Goal: Check status: Check status

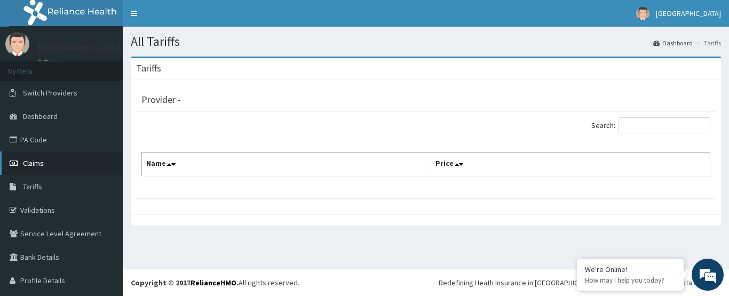
click at [30, 165] on span "Claims" at bounding box center [33, 164] width 21 height 10
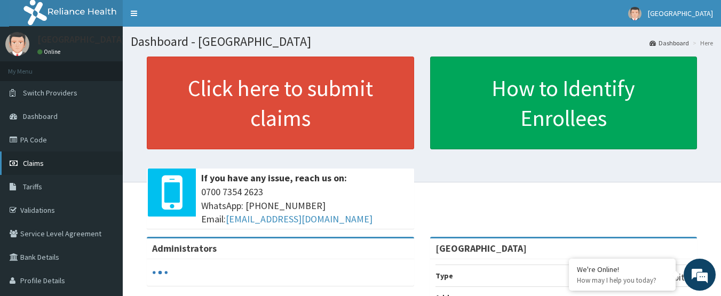
click at [47, 163] on link "Claims" at bounding box center [61, 163] width 123 height 23
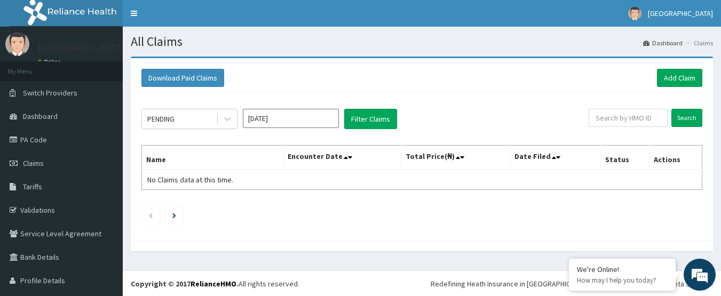
click at [255, 118] on input "[DATE]" at bounding box center [291, 118] width 96 height 19
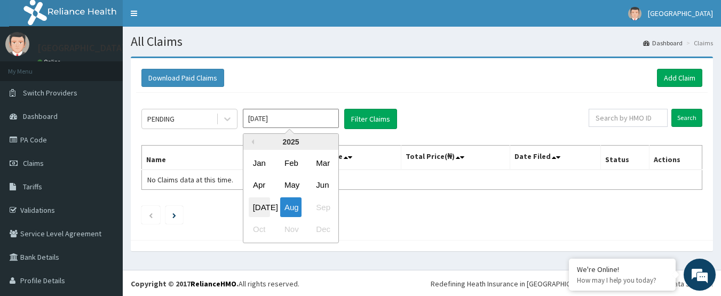
click at [263, 204] on div "[DATE]" at bounding box center [259, 208] width 21 height 20
type input "[DATE]"
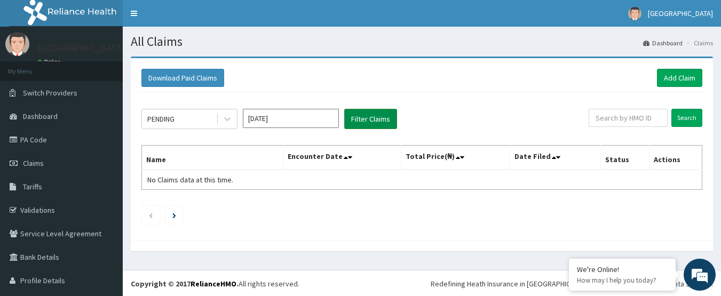
click at [361, 123] on button "Filter Claims" at bounding box center [370, 119] width 53 height 20
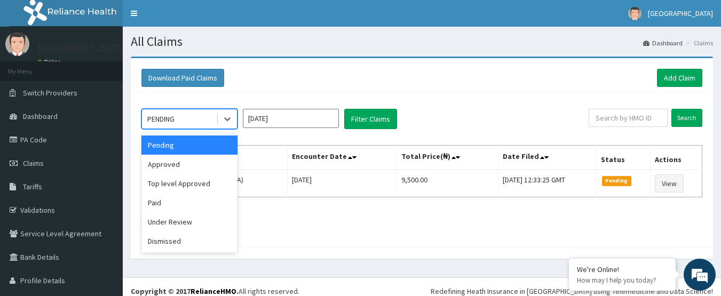
click at [206, 124] on div "PENDING" at bounding box center [179, 119] width 74 height 17
click at [185, 203] on div "Paid" at bounding box center [189, 202] width 96 height 19
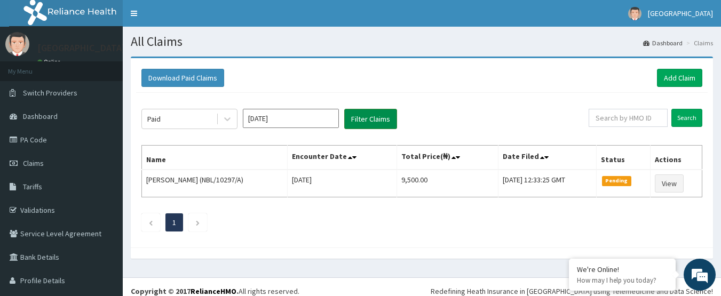
click at [380, 120] on button "Filter Claims" at bounding box center [370, 119] width 53 height 20
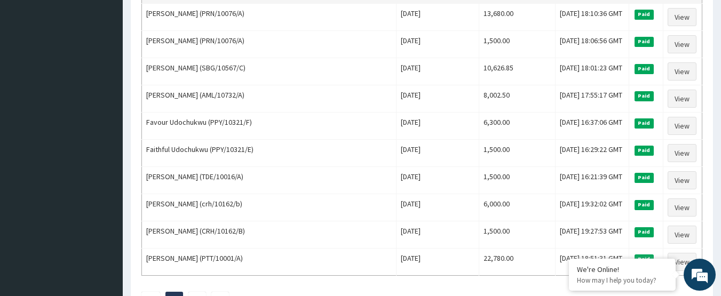
scroll to position [1343, 0]
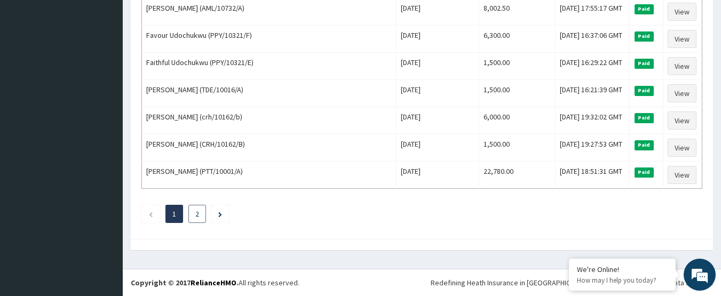
click at [199, 214] on link "2" at bounding box center [197, 214] width 4 height 10
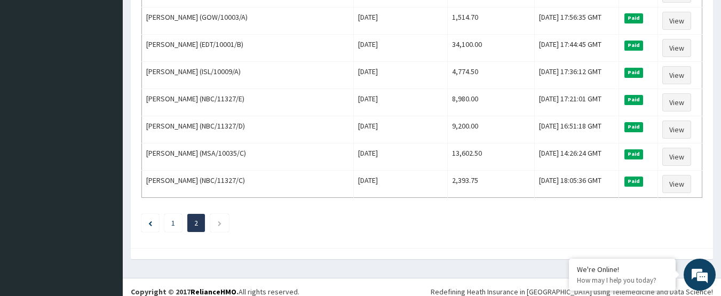
scroll to position [880, 0]
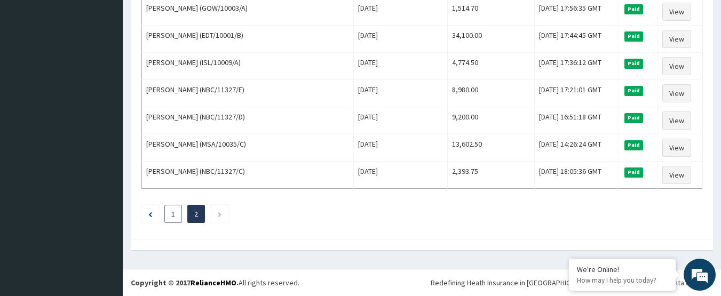
click at [168, 219] on li "1" at bounding box center [173, 214] width 18 height 18
click at [173, 214] on link "1" at bounding box center [173, 214] width 4 height 10
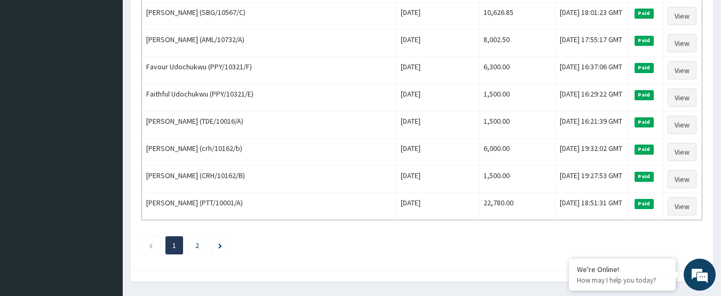
scroll to position [1335, 0]
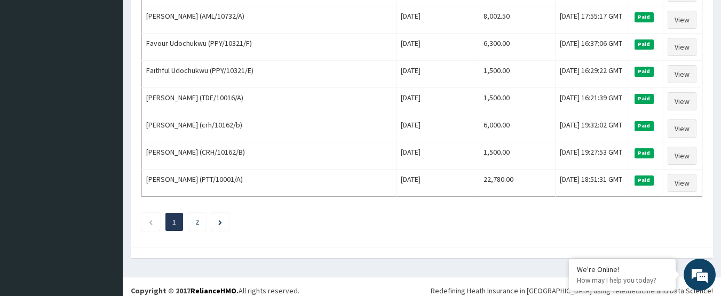
click at [196, 223] on link "2" at bounding box center [197, 222] width 4 height 10
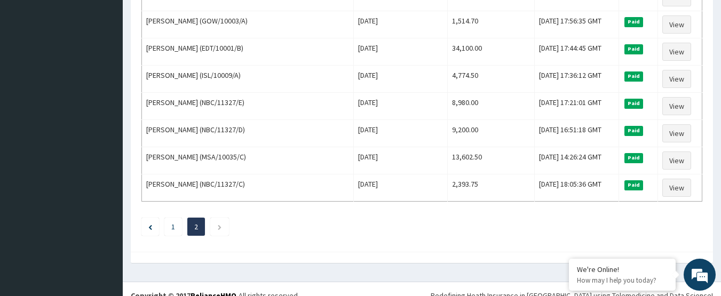
scroll to position [880, 0]
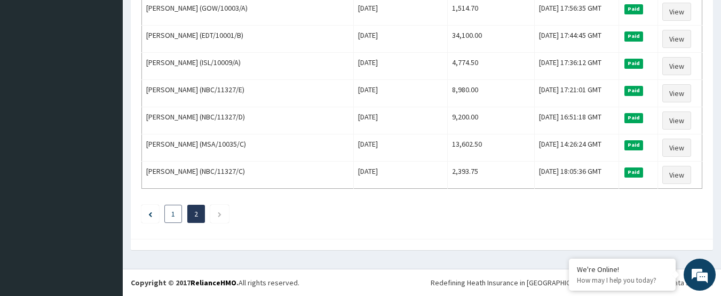
click at [175, 216] on link "1" at bounding box center [173, 214] width 4 height 10
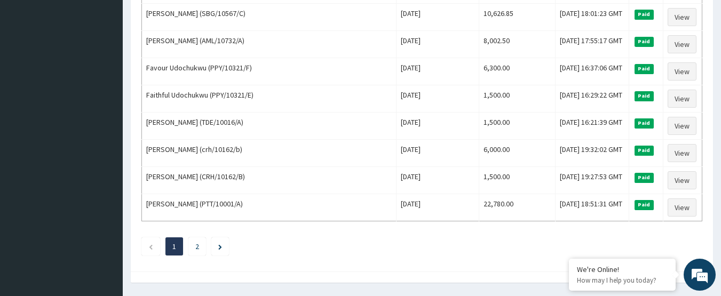
scroll to position [1343, 0]
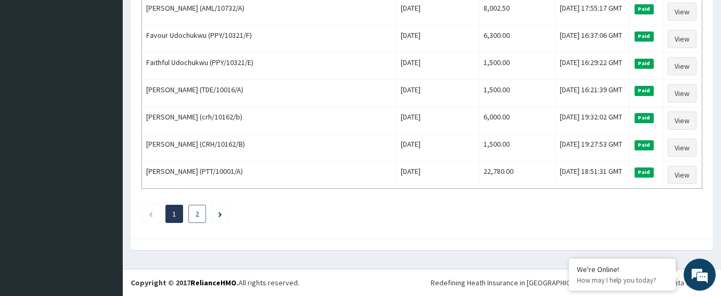
click at [196, 217] on link "2" at bounding box center [197, 214] width 4 height 10
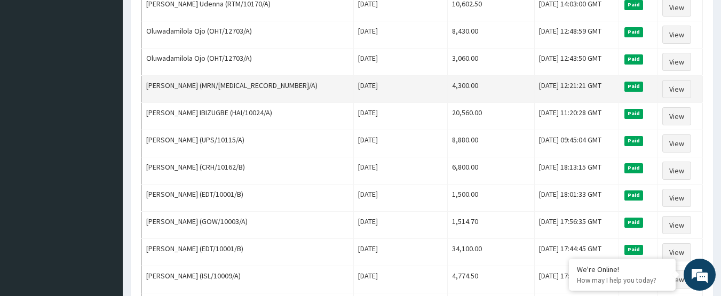
scroll to position [613, 0]
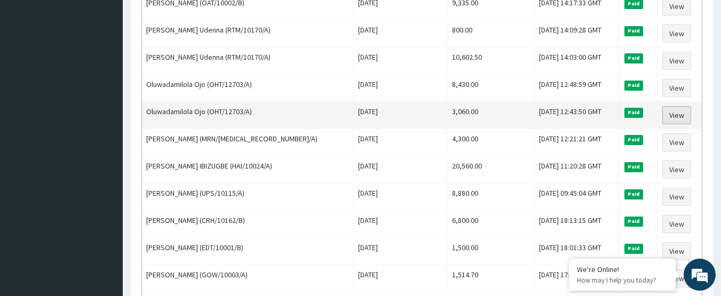
click at [673, 112] on link "View" at bounding box center [676, 115] width 29 height 18
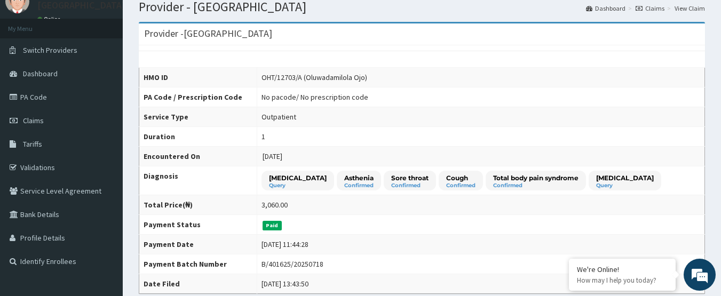
scroll to position [41, 0]
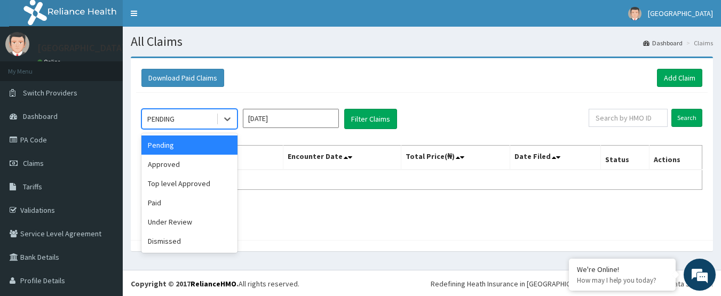
click at [205, 113] on div "PENDING" at bounding box center [179, 119] width 74 height 17
drag, startPoint x: 186, startPoint y: 204, endPoint x: 193, endPoint y: 195, distance: 10.7
click at [188, 201] on div "Paid" at bounding box center [189, 202] width 96 height 19
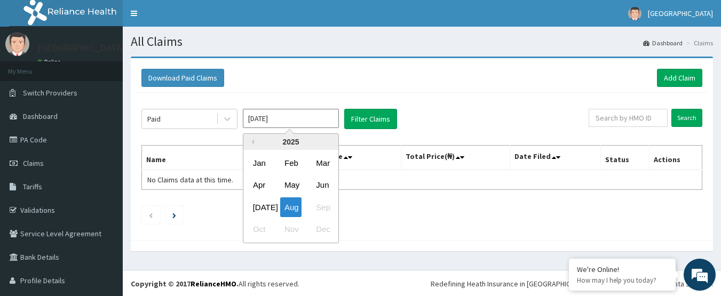
click at [270, 117] on input "[DATE]" at bounding box center [291, 118] width 96 height 19
drag, startPoint x: 265, startPoint y: 207, endPoint x: 305, endPoint y: 168, distance: 55.5
click at [266, 205] on div "[DATE]" at bounding box center [259, 208] width 21 height 20
type input "[DATE]"
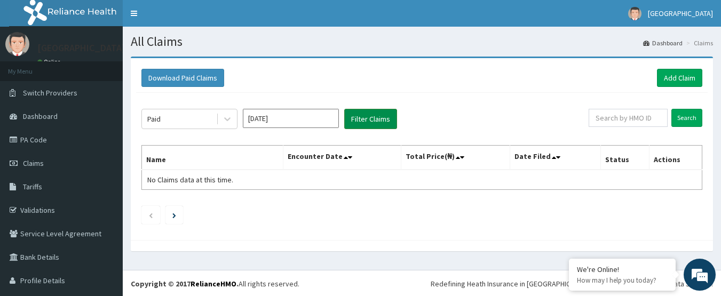
click at [378, 118] on button "Filter Claims" at bounding box center [370, 119] width 53 height 20
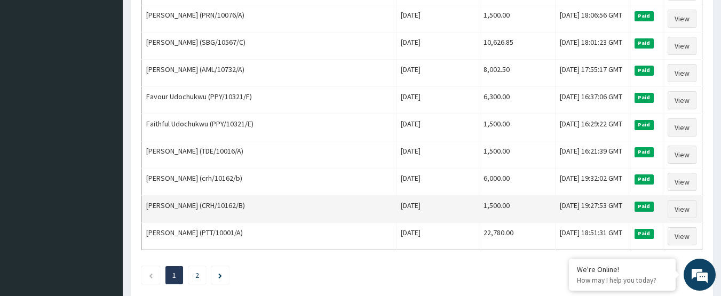
scroll to position [1335, 0]
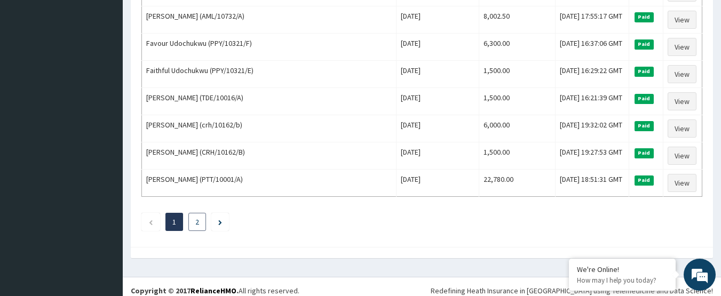
click at [196, 223] on link "2" at bounding box center [197, 222] width 4 height 10
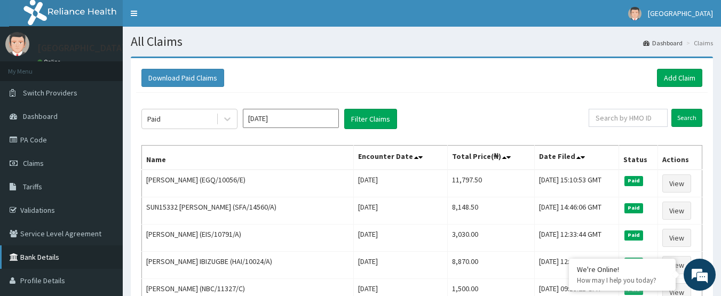
drag, startPoint x: 194, startPoint y: 205, endPoint x: 54, endPoint y: 265, distance: 151.8
click at [194, 204] on td "SUN15332 [PERSON_NAME] (SFA/14560/A)" at bounding box center [248, 211] width 212 height 27
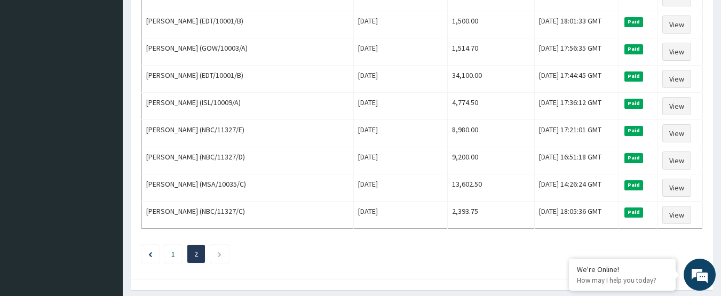
scroll to position [854, 0]
